Goal: Find contact information: Find contact information

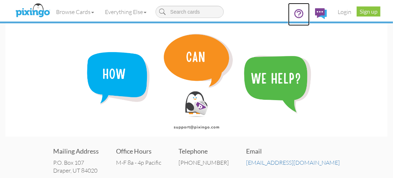
click at [298, 12] on icon at bounding box center [299, 13] width 8 height 8
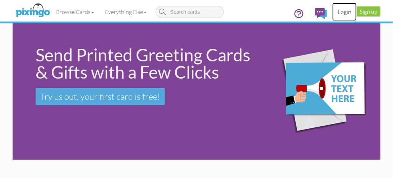
click at [341, 10] on link "Login" at bounding box center [345, 12] width 24 height 18
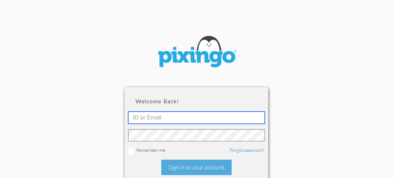
type input "5014"
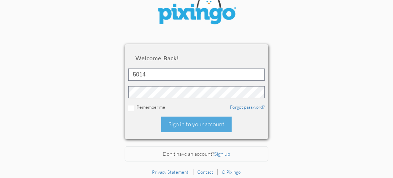
scroll to position [47, 0]
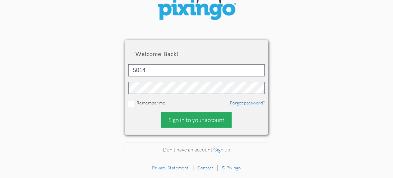
click at [201, 120] on div "Sign in to your account" at bounding box center [196, 120] width 70 height 15
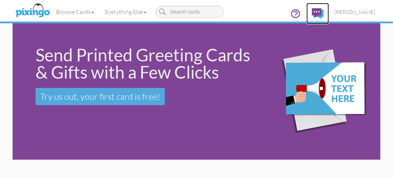
click at [325, 8] on link at bounding box center [318, 14] width 23 height 22
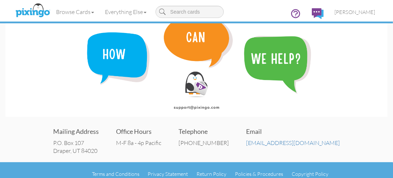
scroll to position [27, 0]
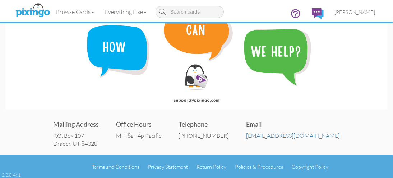
click at [227, 141] on div "Telephone [PHONE_NUMBER]" at bounding box center [204, 133] width 50 height 43
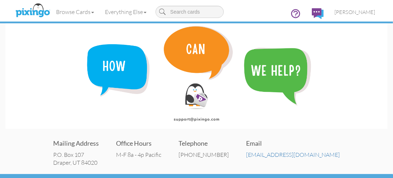
scroll to position [0, 0]
